Goal: Task Accomplishment & Management: Use online tool/utility

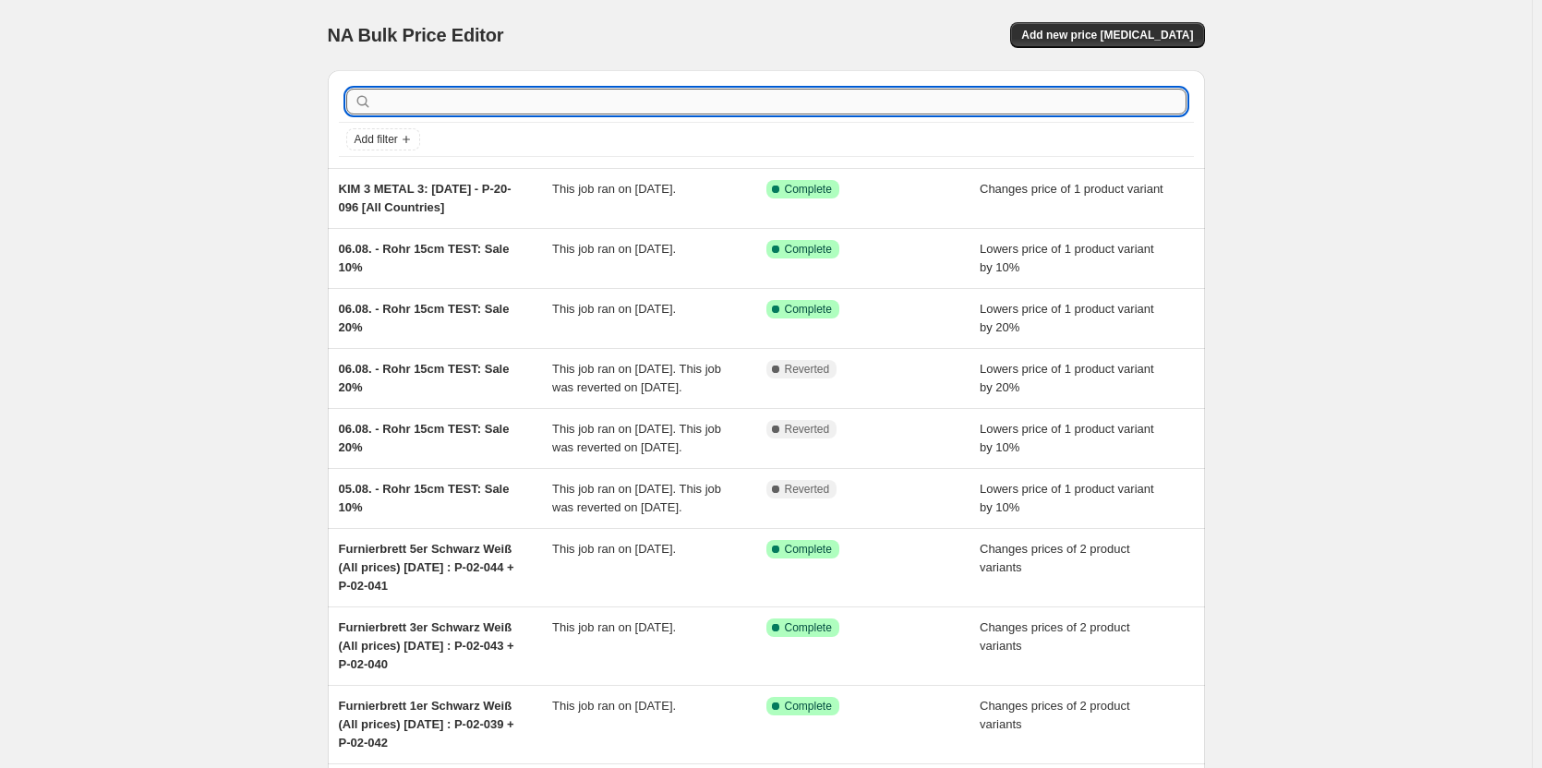
click at [514, 107] on input "text" at bounding box center [781, 102] width 811 height 26
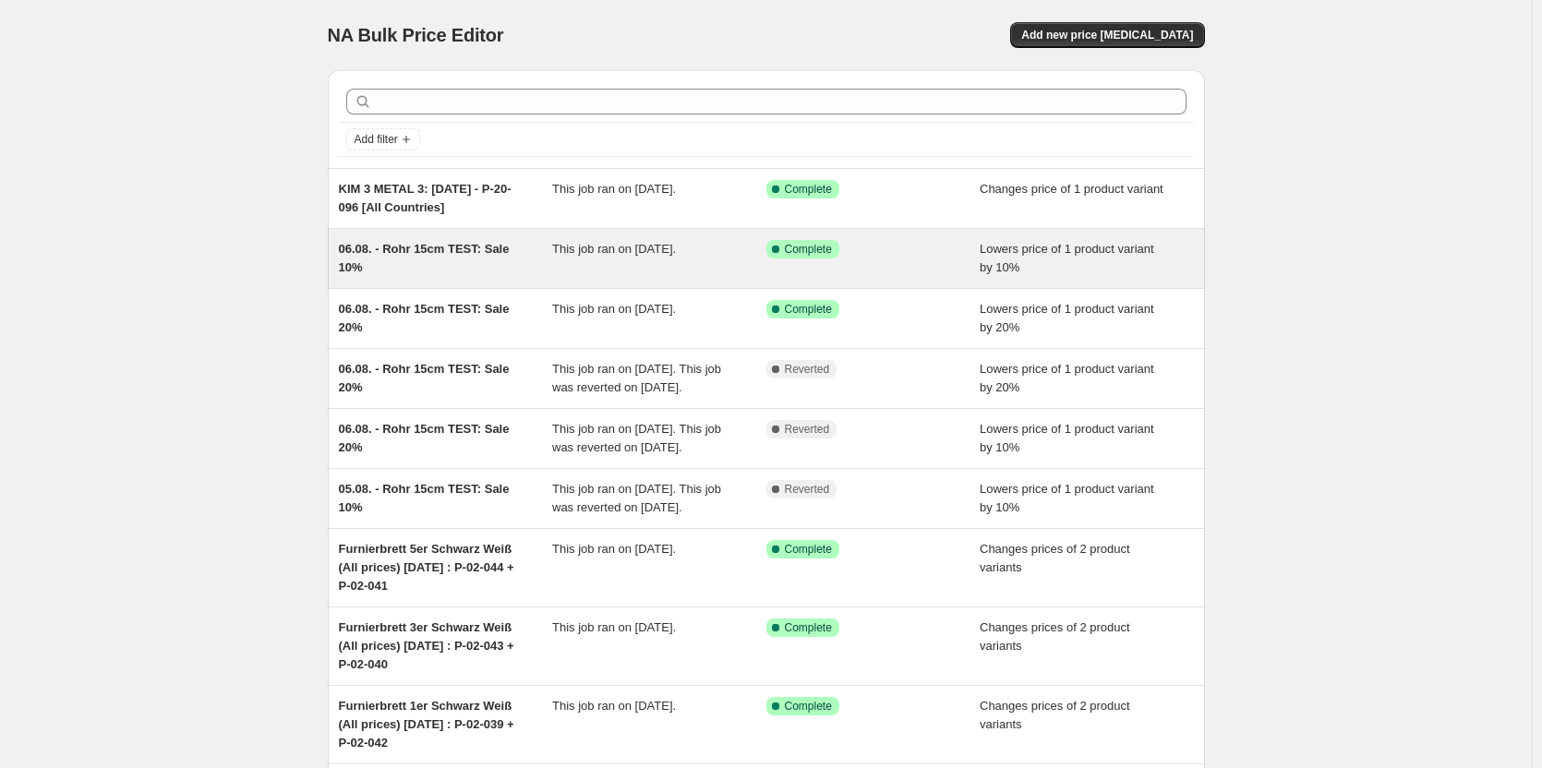
click at [655, 245] on span "This job ran on [DATE]." at bounding box center [614, 249] width 124 height 14
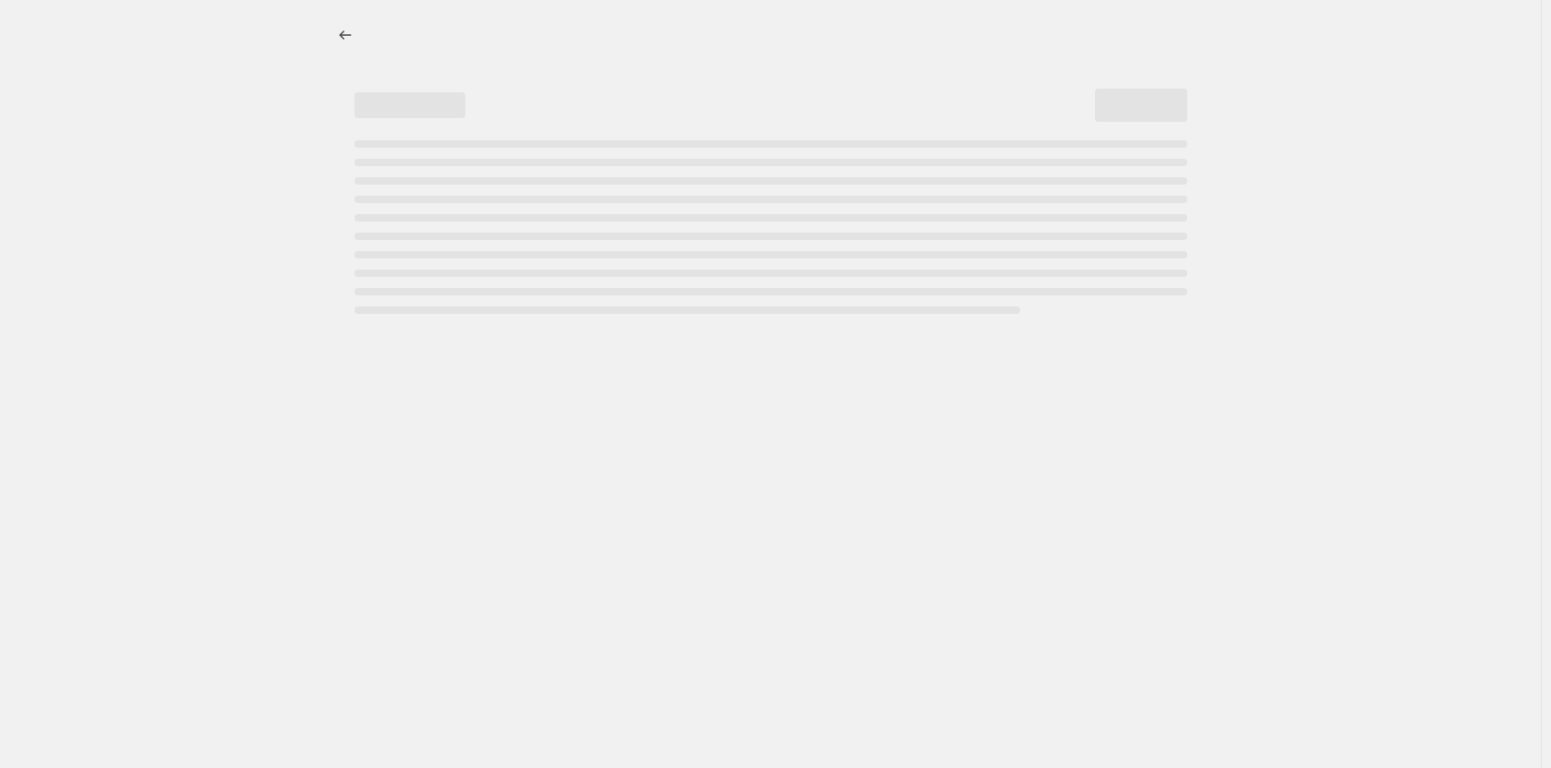
select select "percentage"
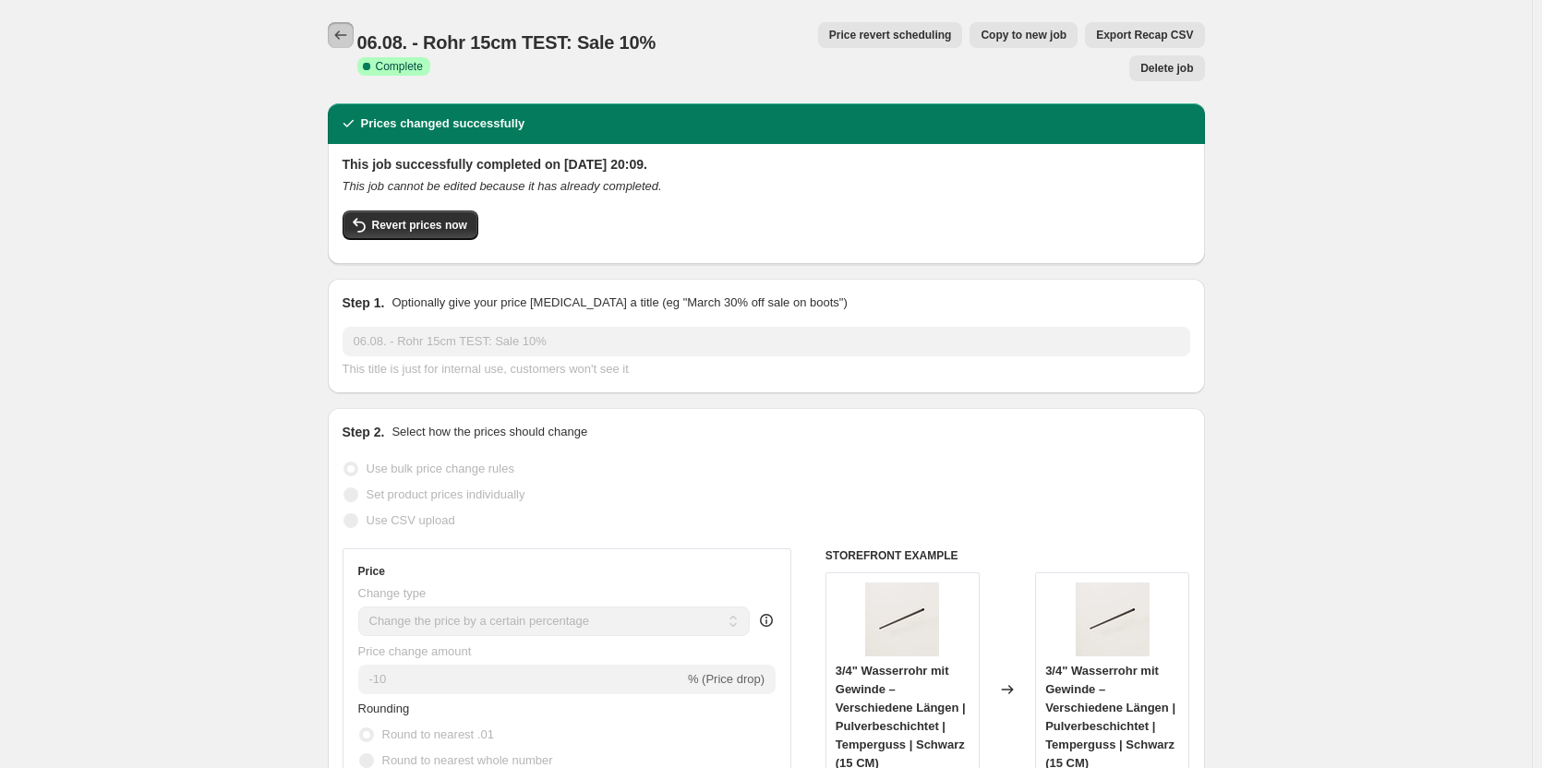
click at [344, 37] on icon "Price change jobs" at bounding box center [340, 35] width 18 height 18
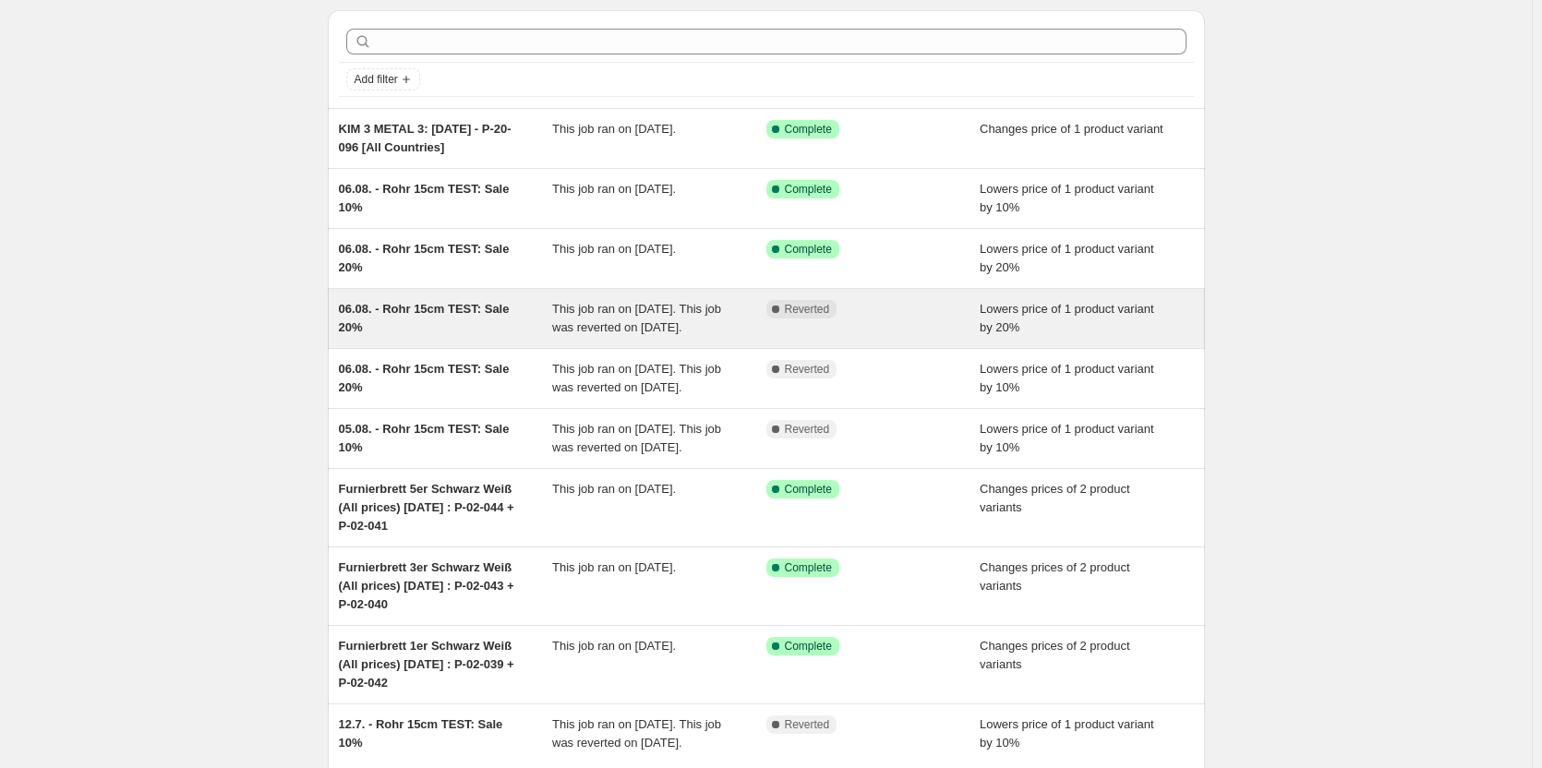
scroll to position [92, 0]
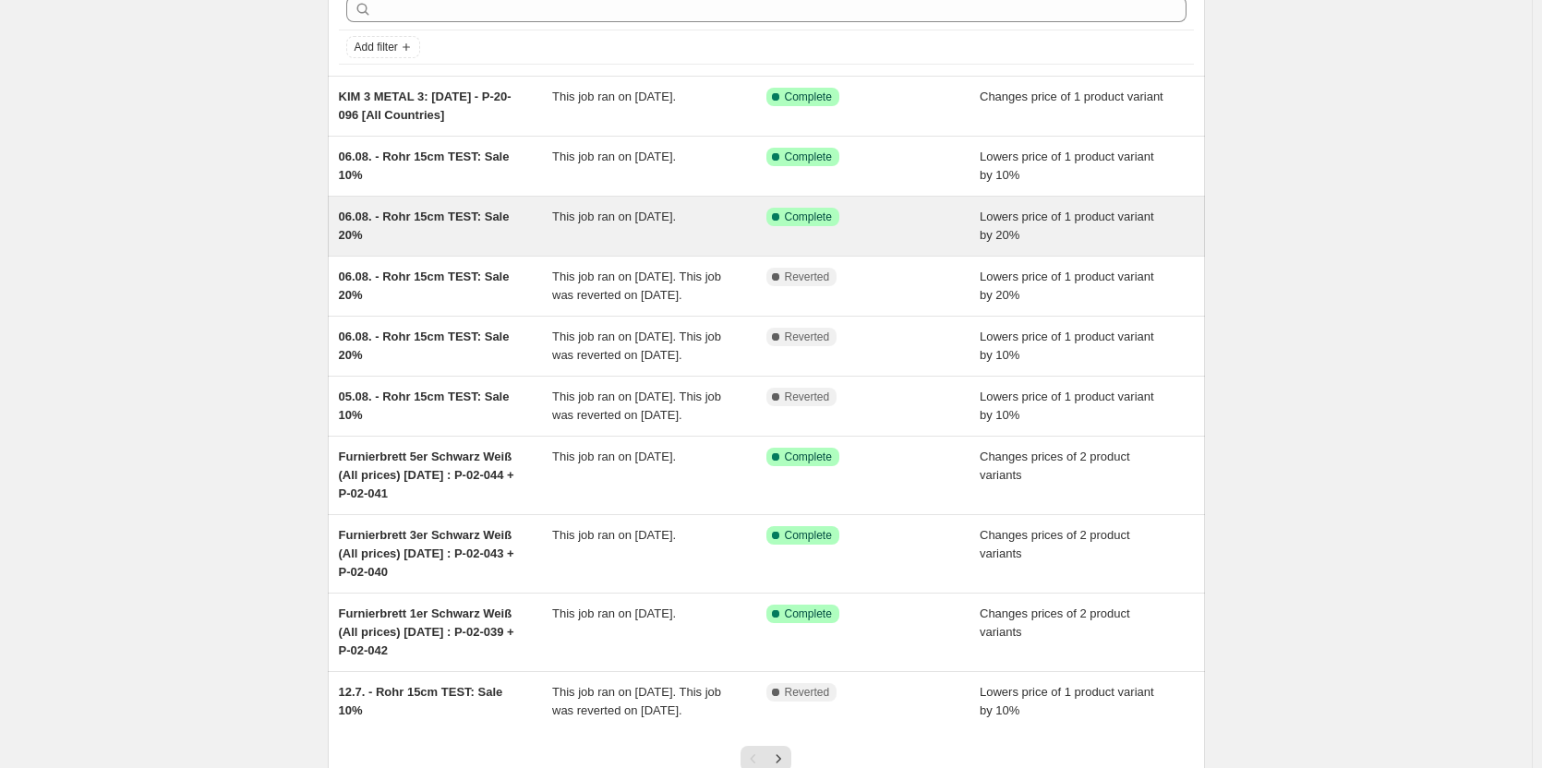
click at [594, 199] on div "06.08. - Rohr 15cm TEST: Sale 20% This job ran on [DATE]. Success Complete Comp…" at bounding box center [766, 226] width 877 height 59
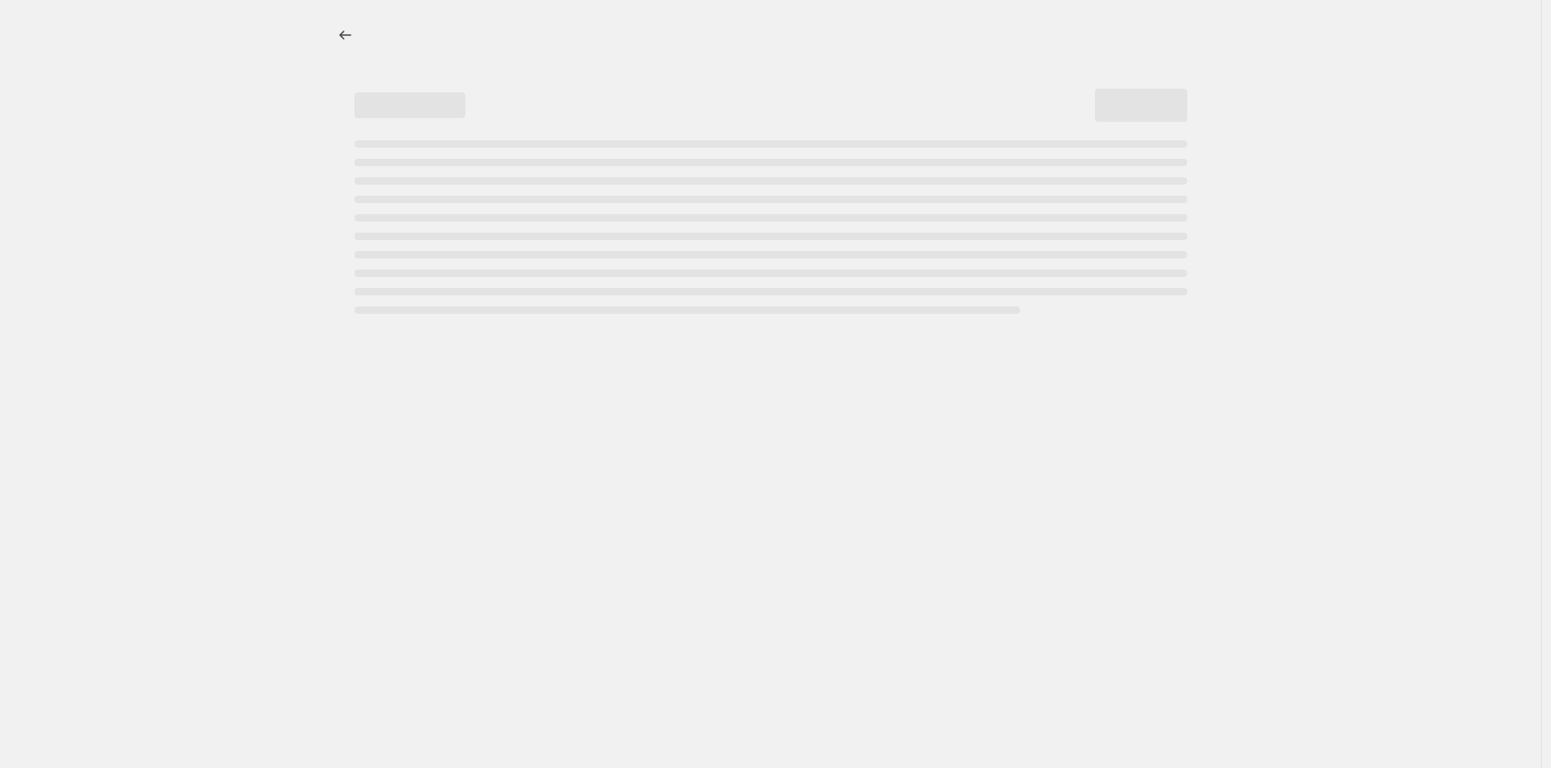
select select "percentage"
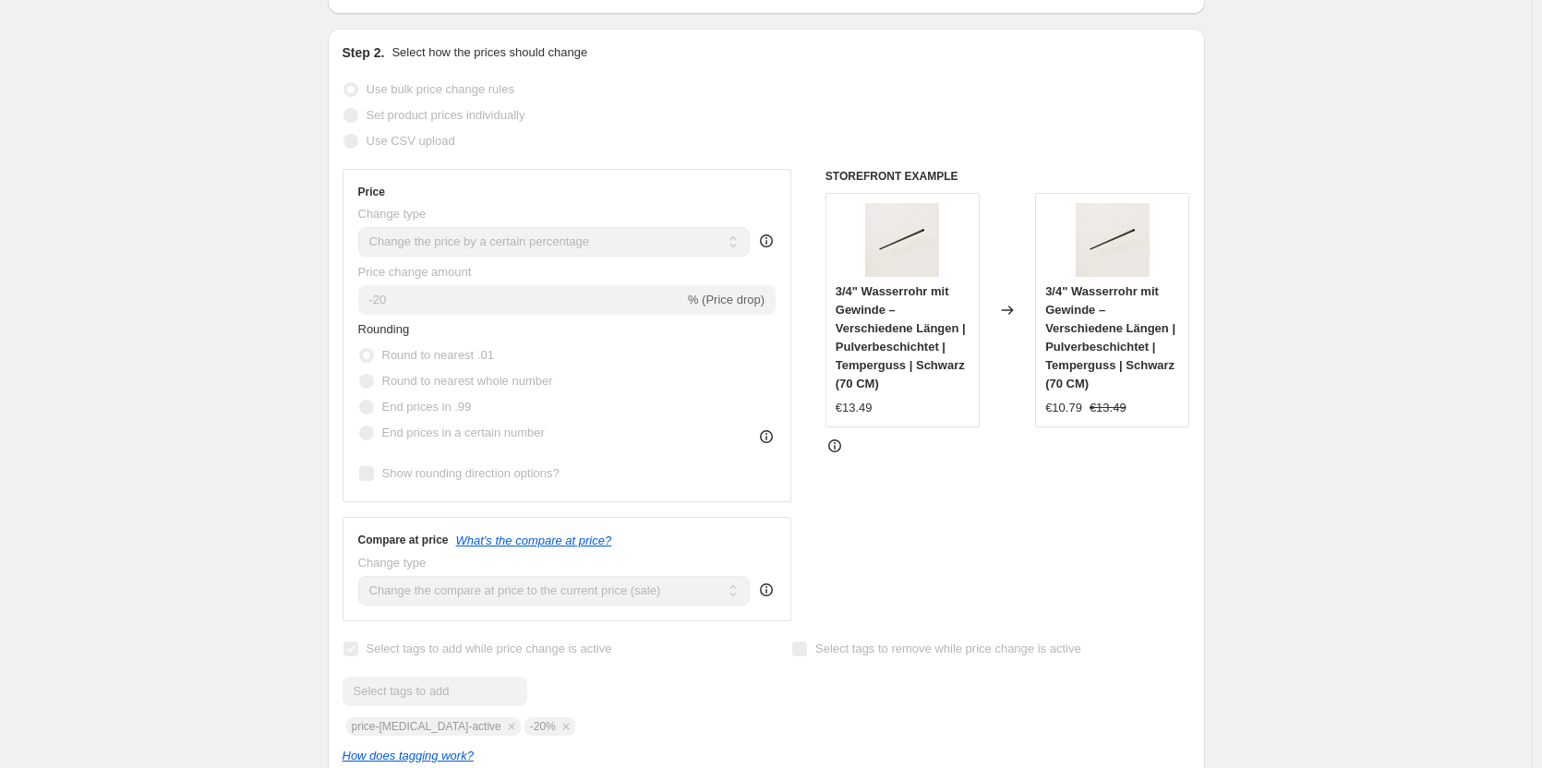
scroll to position [369, 0]
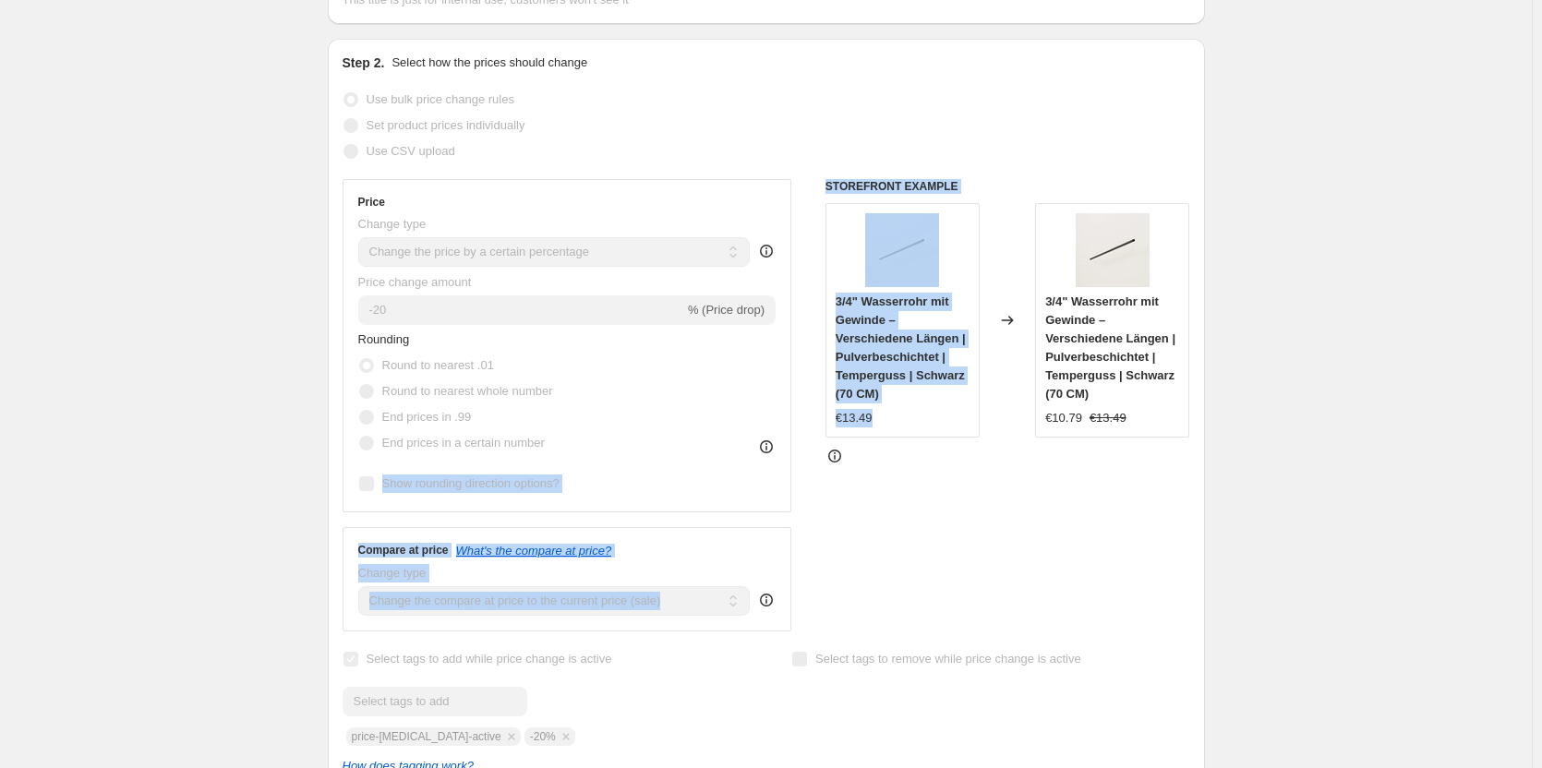
drag, startPoint x: 903, startPoint y: 393, endPoint x: 801, endPoint y: 403, distance: 102.0
click at [801, 403] on div "Price Change type Change the price to a certain amount Change the price by a ce…" at bounding box center [767, 405] width 848 height 452
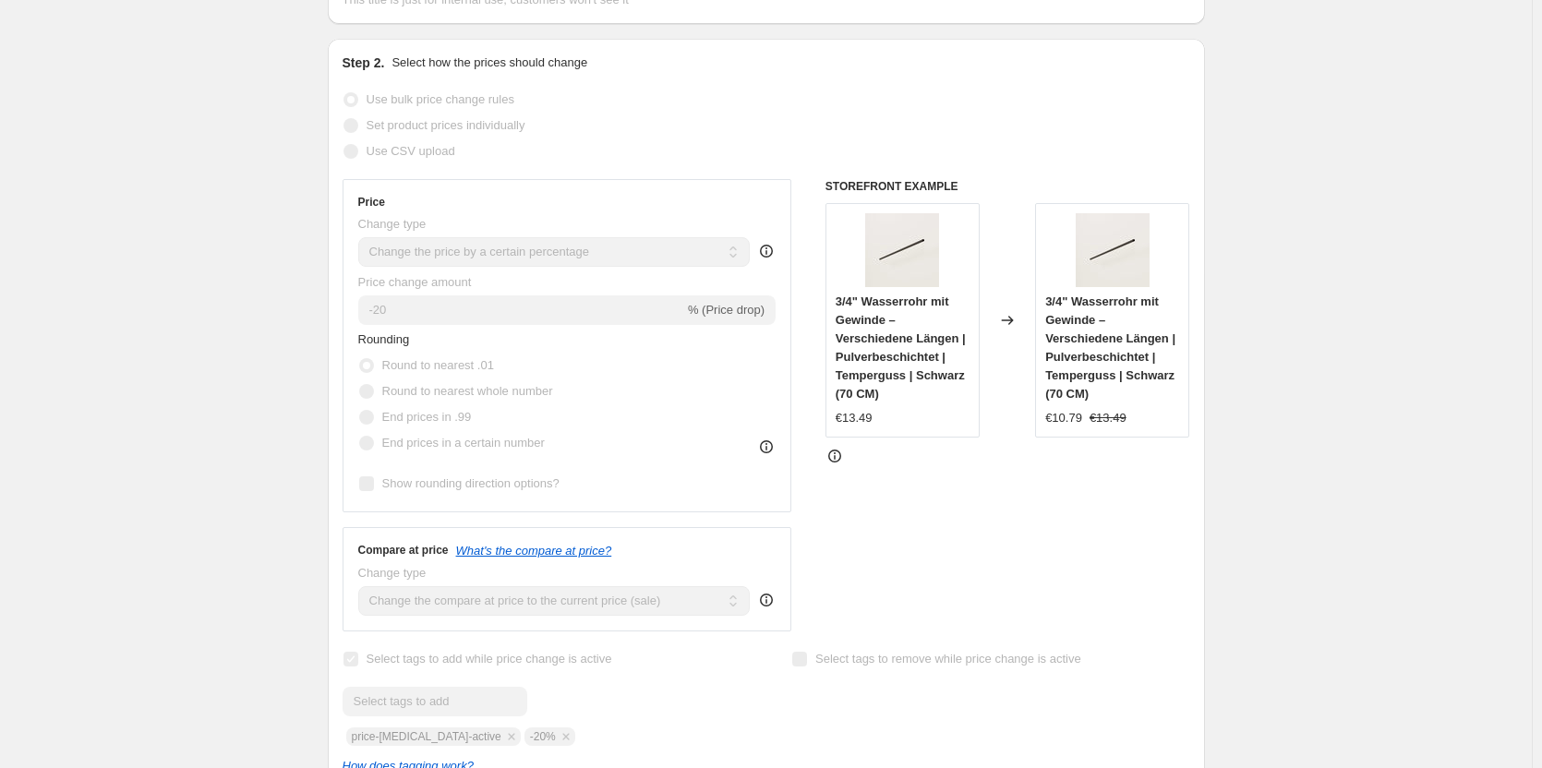
drag, startPoint x: 1022, startPoint y: 486, endPoint x: 1038, endPoint y: 451, distance: 37.6
click at [1022, 484] on div "STOREFRONT EXAMPLE 3/4" Wasserrohr mit Gewinde – Verschiedene Längen | Pulverbe…" at bounding box center [1007, 405] width 365 height 452
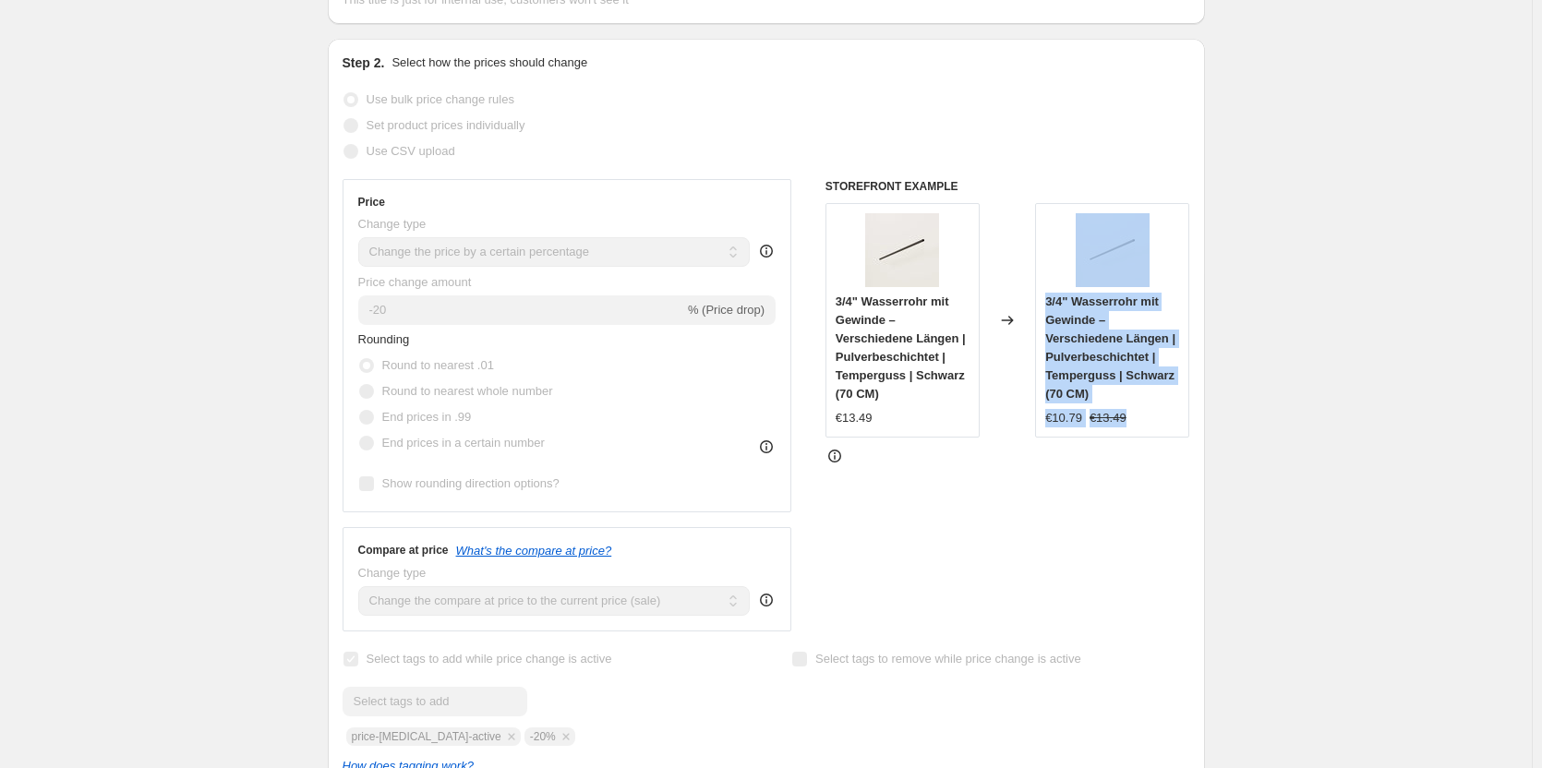
drag, startPoint x: 1147, startPoint y: 380, endPoint x: 1024, endPoint y: 390, distance: 123.1
click at [1024, 390] on div "3/4" Wasserrohr mit Gewinde – Verschiedene Längen | Pulverbeschichtet | Temperg…" at bounding box center [1007, 320] width 365 height 235
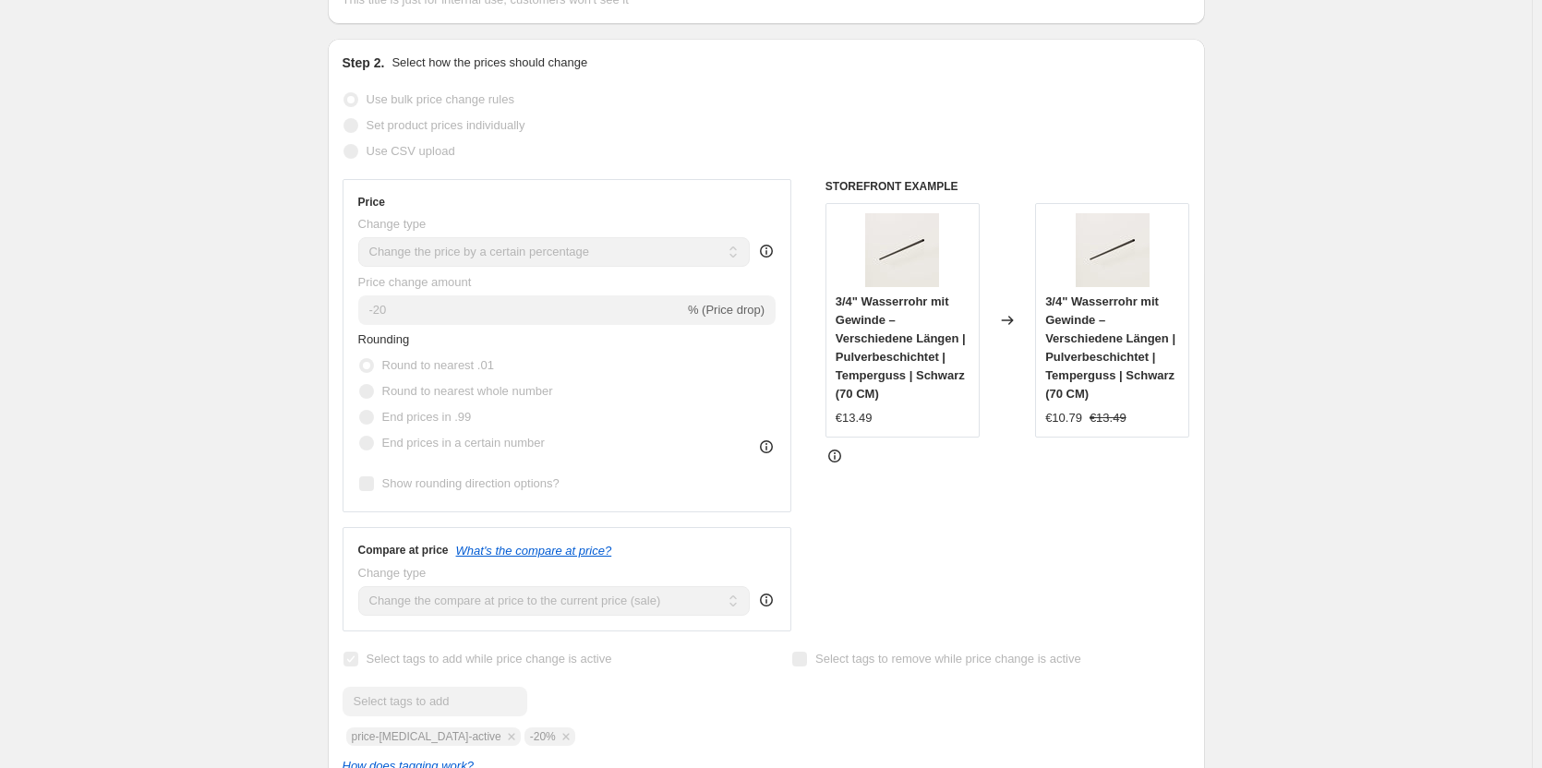
click at [1080, 491] on div "STOREFRONT EXAMPLE 3/4" Wasserrohr mit Gewinde – Verschiedene Längen | Pulverbe…" at bounding box center [1007, 405] width 365 height 452
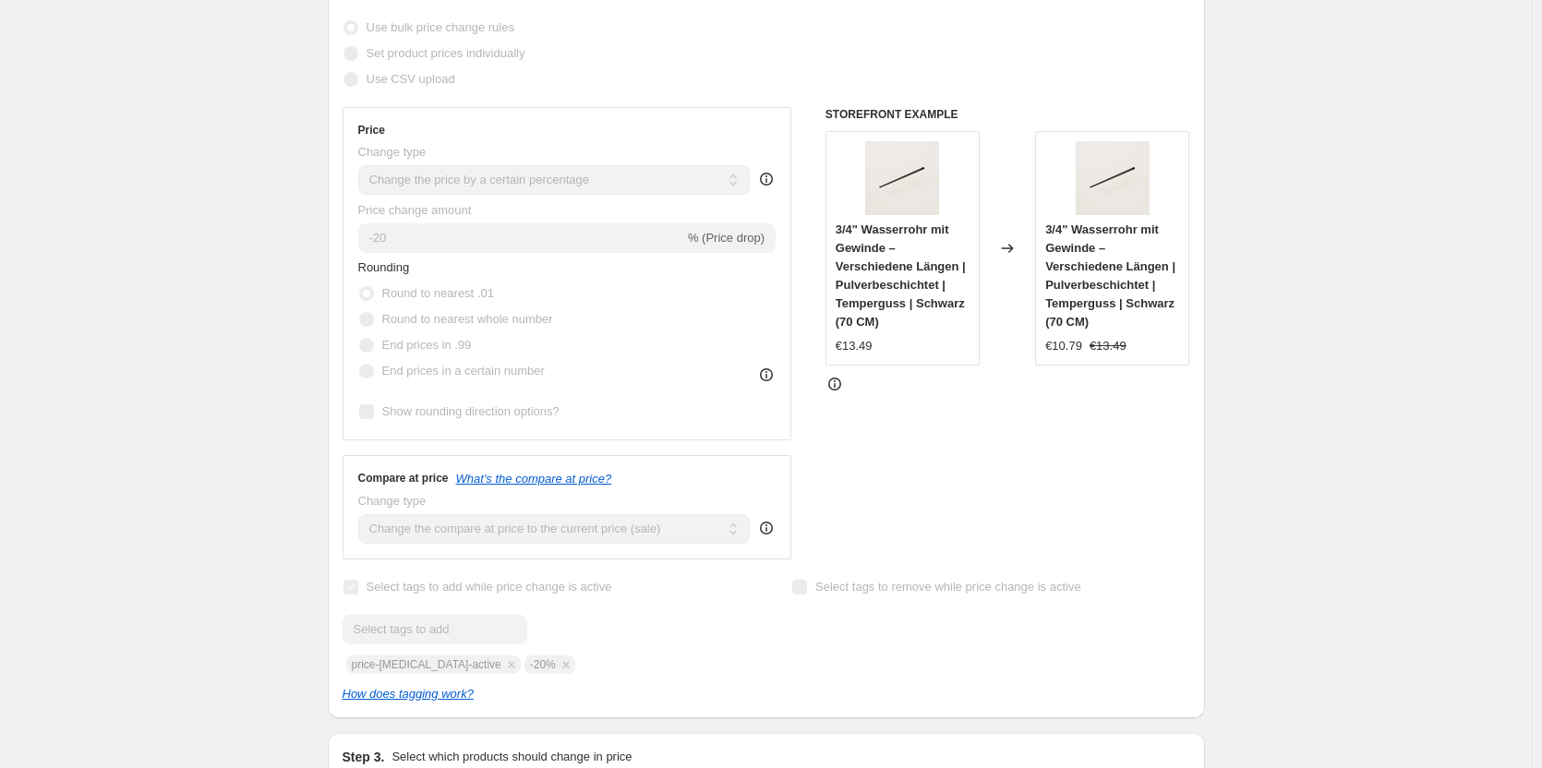
scroll to position [462, 0]
